Goal: Task Accomplishment & Management: Use online tool/utility

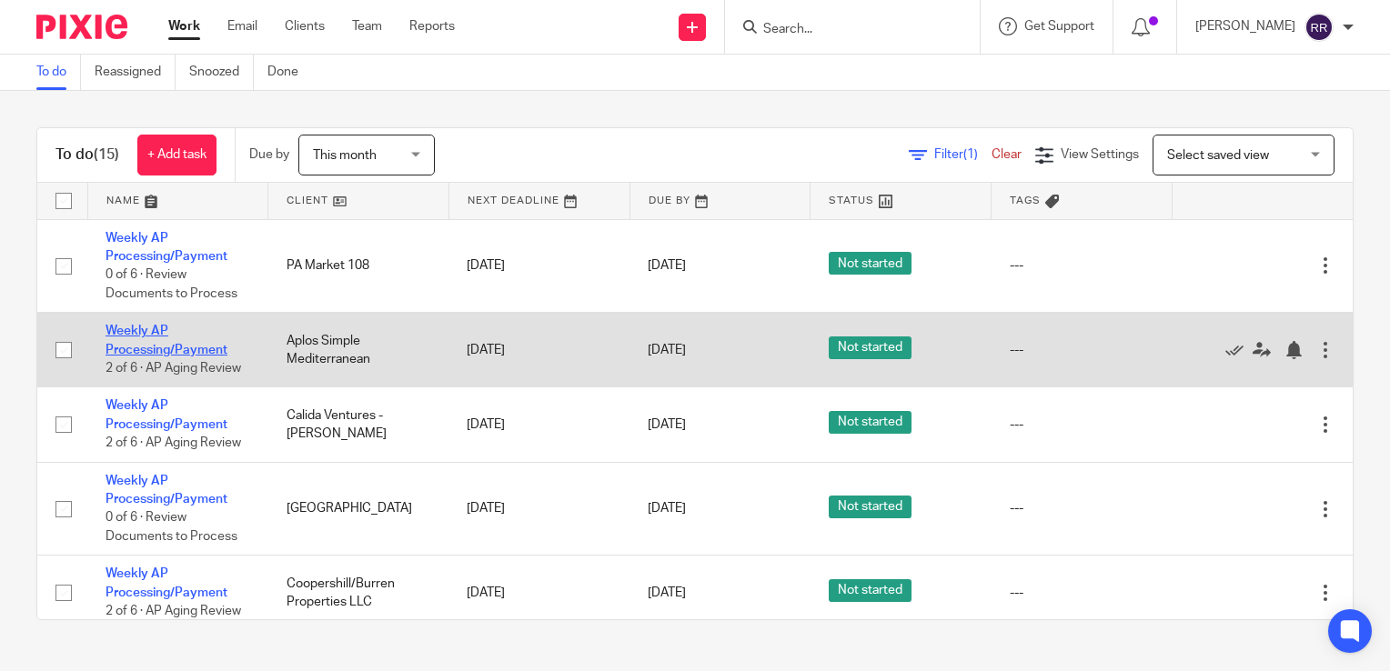
click at [156, 347] on link "Weekly AP Processing/Payment" at bounding box center [167, 340] width 122 height 31
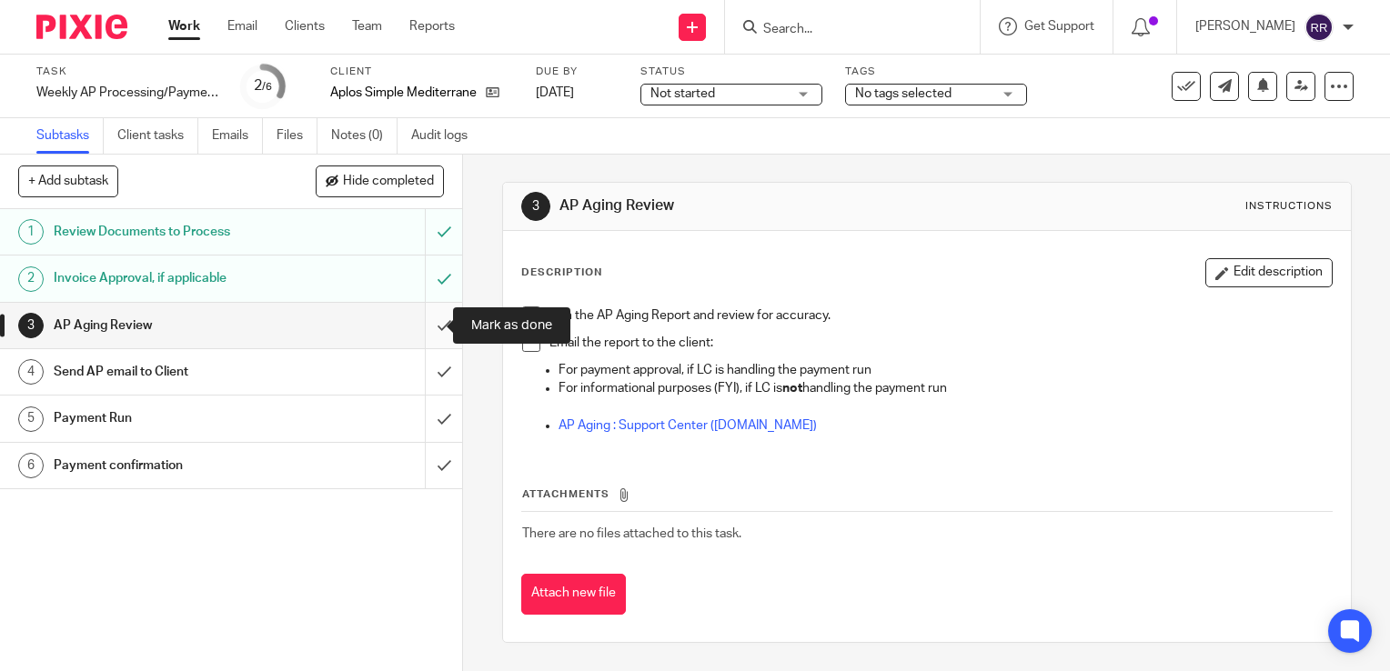
click at [417, 317] on input "submit" at bounding box center [231, 325] width 462 height 45
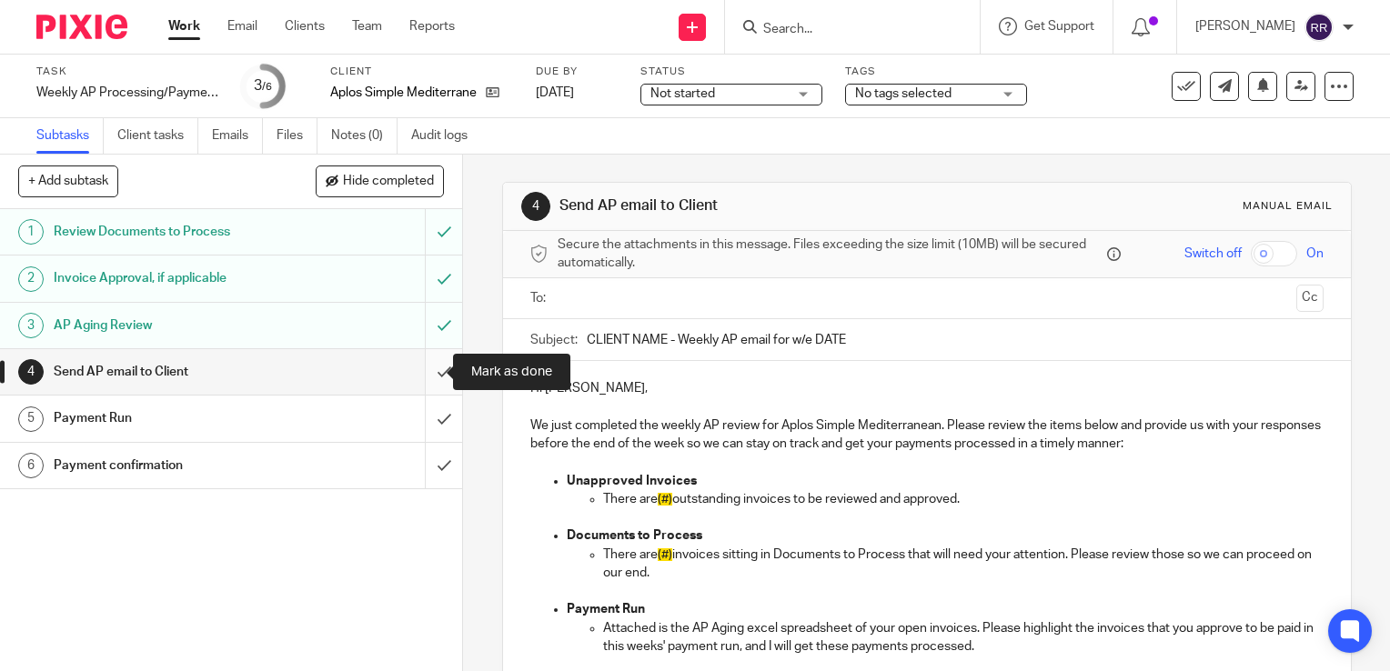
click at [432, 367] on input "submit" at bounding box center [231, 371] width 462 height 45
